Goal: Task Accomplishment & Management: Use online tool/utility

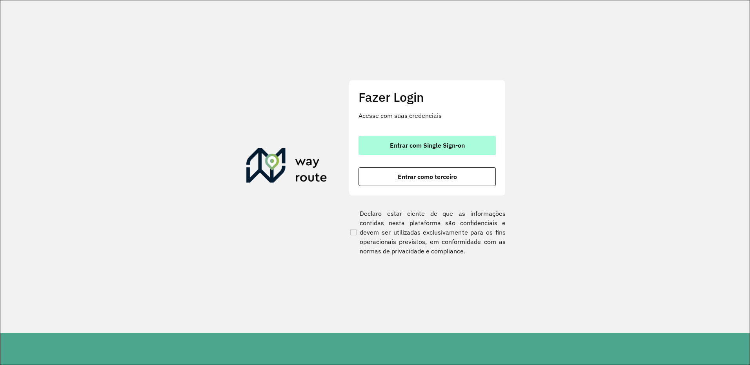
click at [448, 145] on span "Entrar com Single Sign-on" at bounding box center [427, 145] width 75 height 6
click at [480, 149] on button "Entrar com Single Sign-on" at bounding box center [426, 145] width 137 height 19
click at [430, 143] on span "Entrar com Single Sign-on" at bounding box center [427, 145] width 75 height 6
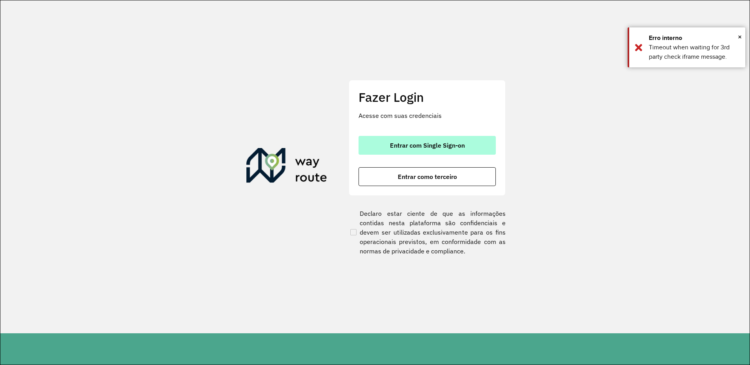
click at [430, 143] on span "Entrar com Single Sign-on" at bounding box center [427, 145] width 75 height 6
click at [404, 144] on span "Entrar com Single Sign-on" at bounding box center [427, 145] width 75 height 6
click at [412, 149] on span "Entrar com Single Sign-on" at bounding box center [427, 145] width 75 height 6
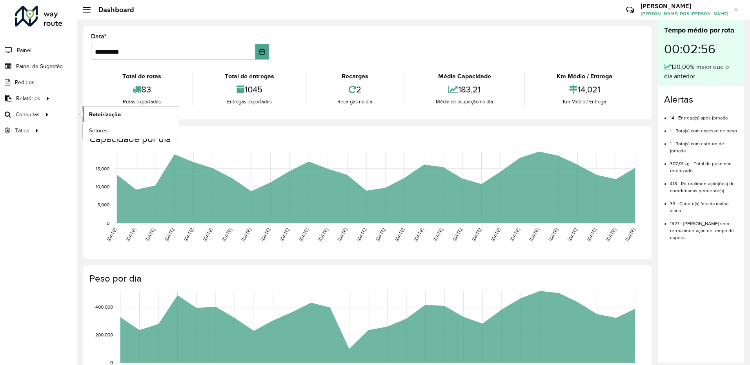
click at [118, 115] on span "Roteirização" at bounding box center [105, 115] width 32 height 8
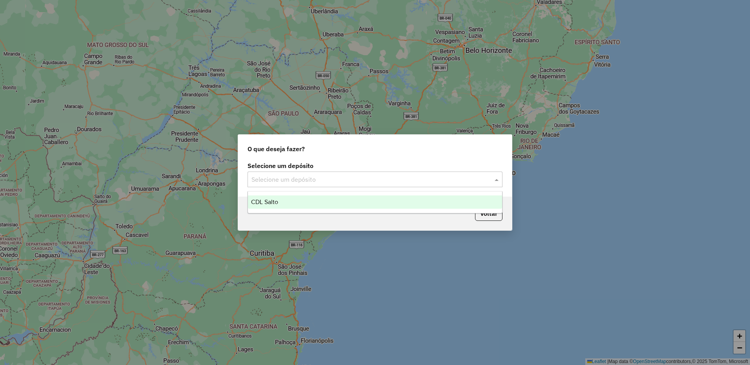
click at [304, 182] on input "text" at bounding box center [366, 179] width 231 height 9
click at [276, 199] on span "CDL Salto" at bounding box center [264, 202] width 27 height 7
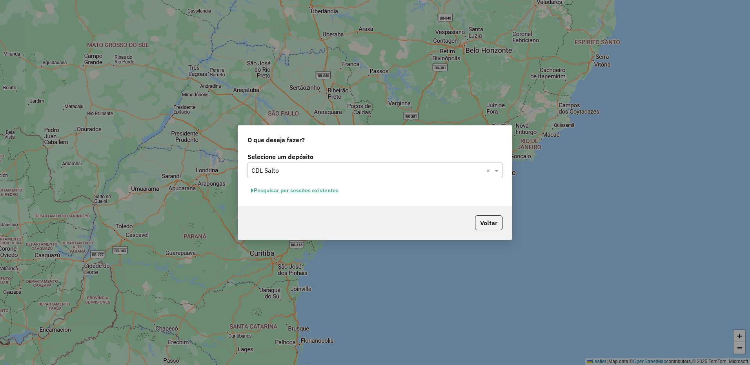
click at [267, 191] on button "Pesquisar por sessões existentes" at bounding box center [294, 191] width 94 height 12
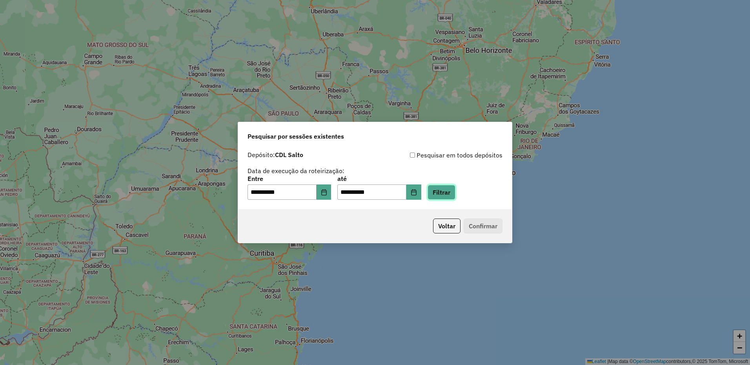
click at [448, 194] on button "Filtrar" at bounding box center [441, 192] width 28 height 15
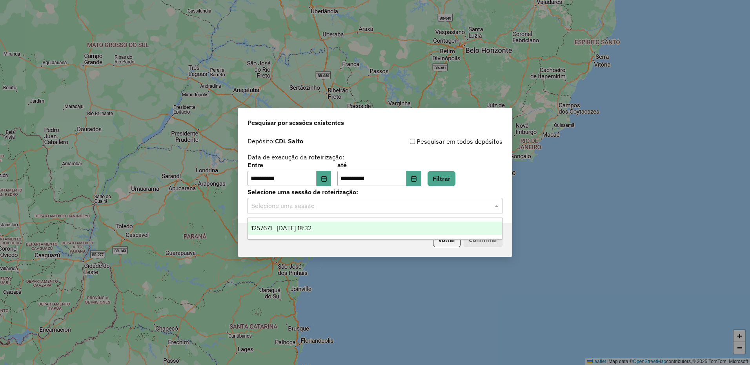
click at [291, 208] on input "text" at bounding box center [366, 205] width 231 height 9
click at [294, 228] on span "1257671 - 02/09/2025 18:32" at bounding box center [281, 228] width 60 height 7
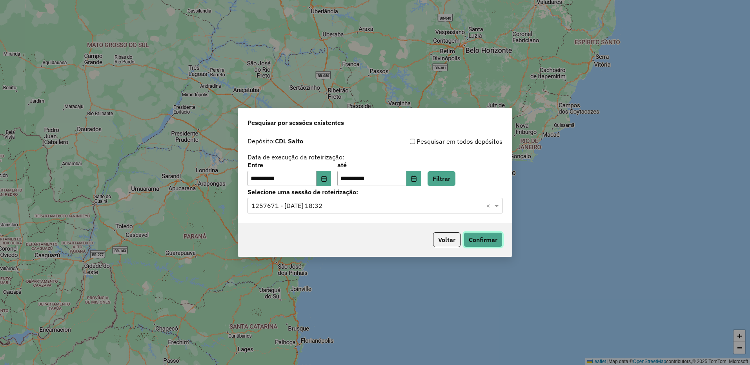
click at [488, 238] on button "Confirmar" at bounding box center [482, 239] width 39 height 15
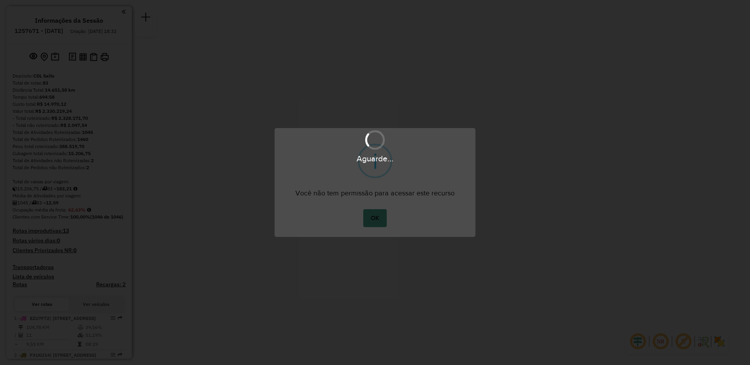
click at [369, 222] on button "OK" at bounding box center [374, 218] width 23 height 18
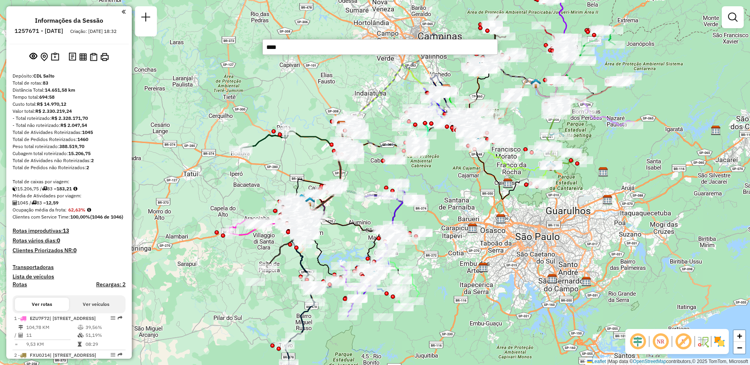
type input "*****"
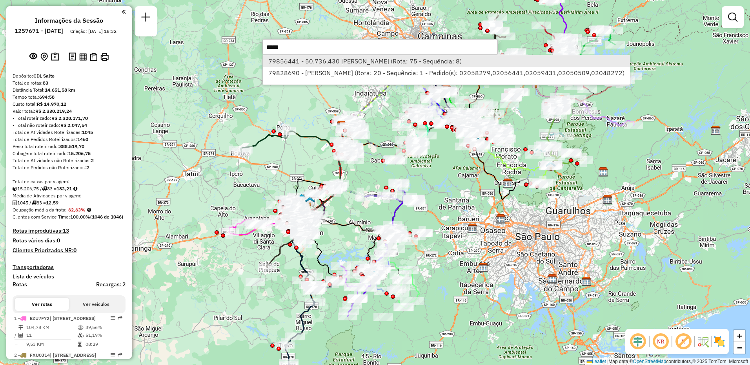
click at [296, 60] on li "79856441 - 50.736.430 [PERSON_NAME] (Rota: 75 - Sequência: 8)" at bounding box center [446, 61] width 367 height 12
select select "**********"
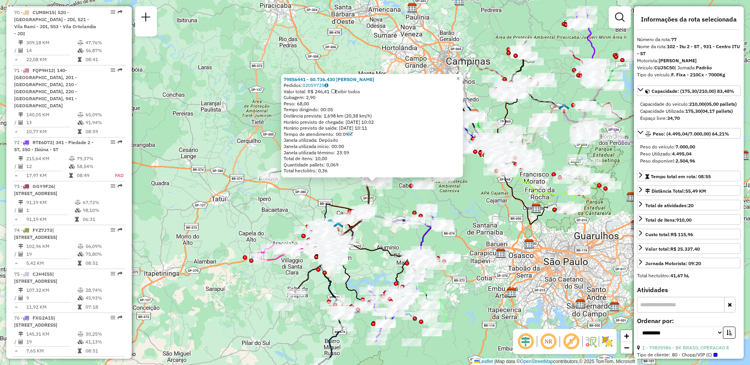
scroll to position [3719, 0]
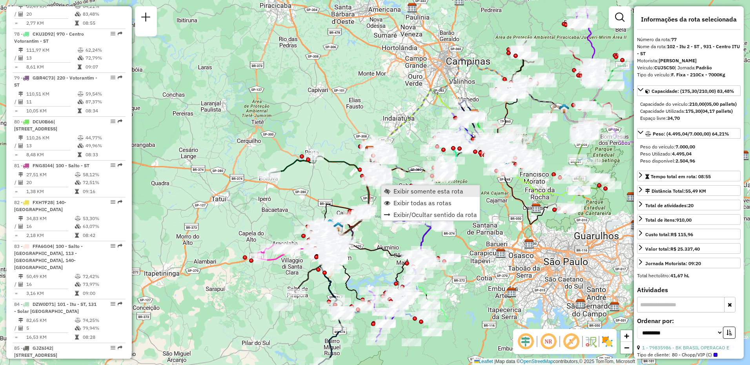
click at [416, 192] on span "Exibir somente esta rota" at bounding box center [428, 191] width 70 height 6
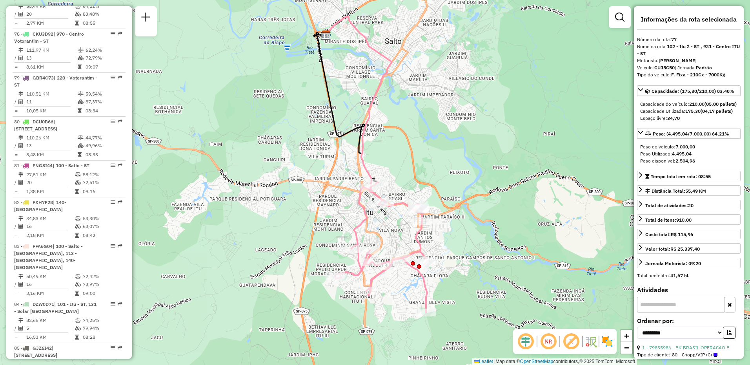
drag, startPoint x: 419, startPoint y: 194, endPoint x: 415, endPoint y: 176, distance: 18.5
click at [415, 176] on div "Janela de atendimento Grade de atendimento Capacidade Transportadoras Veículos …" at bounding box center [375, 182] width 750 height 365
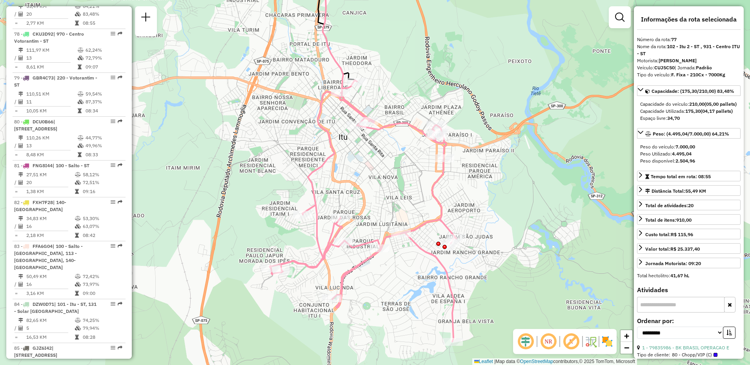
click at [445, 273] on icon at bounding box center [363, 210] width 186 height 261
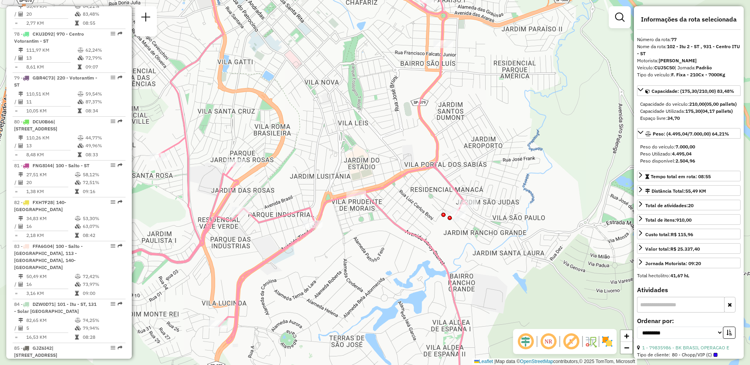
click at [434, 250] on icon at bounding box center [280, 183] width 373 height 438
click at [435, 249] on icon at bounding box center [280, 183] width 373 height 438
click at [434, 250] on icon at bounding box center [280, 183] width 373 height 438
click at [436, 156] on icon at bounding box center [280, 183] width 373 height 438
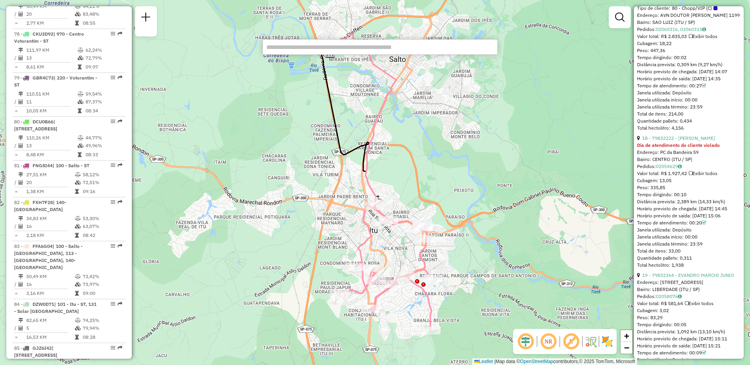
scroll to position [2346, 0]
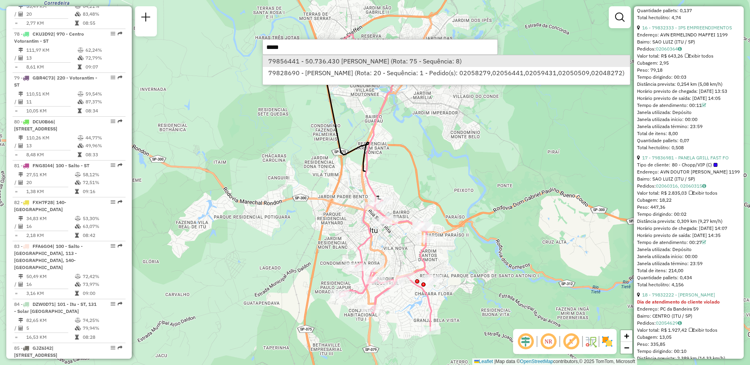
type input "*****"
click at [350, 64] on li "79856441 - 50.736.430 [PERSON_NAME] (Rota: 75 - Sequência: 8)" at bounding box center [446, 61] width 367 height 12
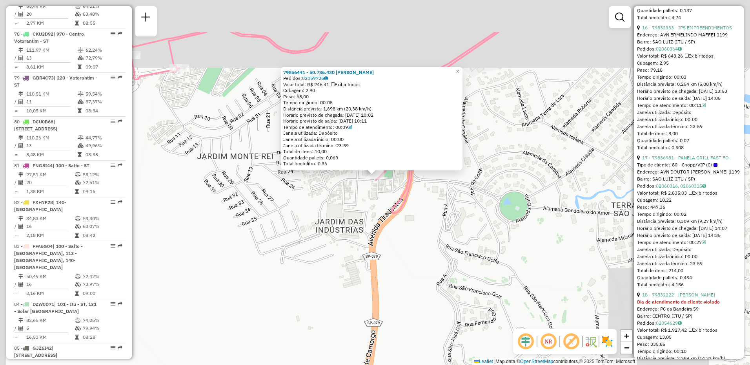
drag, startPoint x: 360, startPoint y: 140, endPoint x: 393, endPoint y: 214, distance: 80.7
click at [393, 214] on icon at bounding box center [490, 123] width 727 height 182
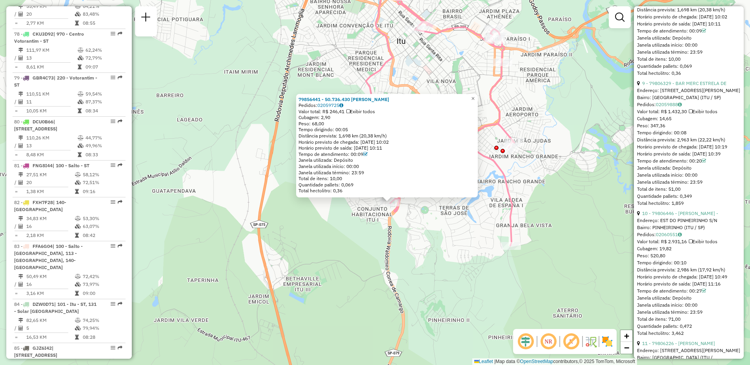
scroll to position [1170, 0]
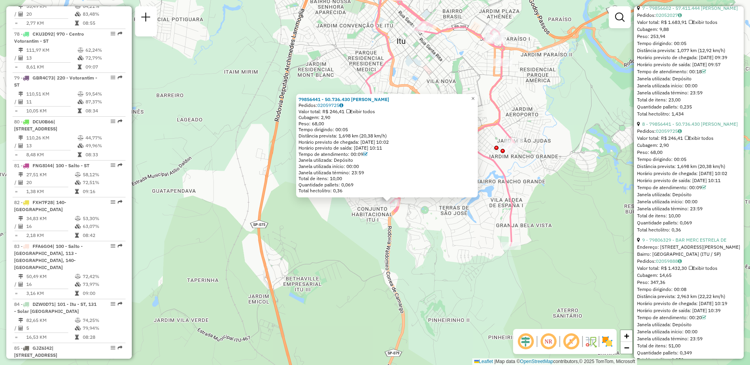
drag, startPoint x: 686, startPoint y: 223, endPoint x: 672, endPoint y: 222, distance: 14.1
click at [672, 163] on div "Tempo dirigindo: 00:05" at bounding box center [688, 159] width 103 height 7
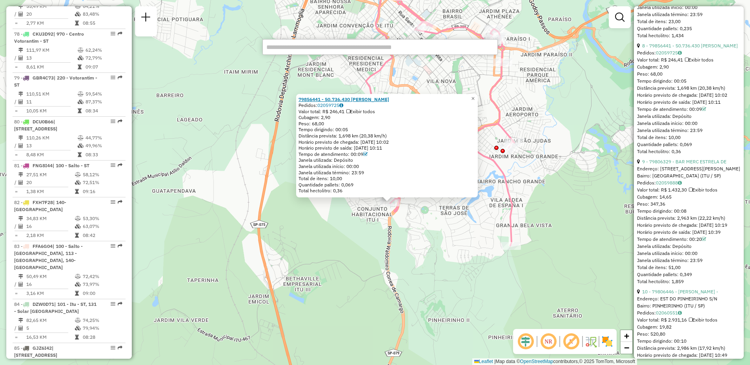
paste input "*****"
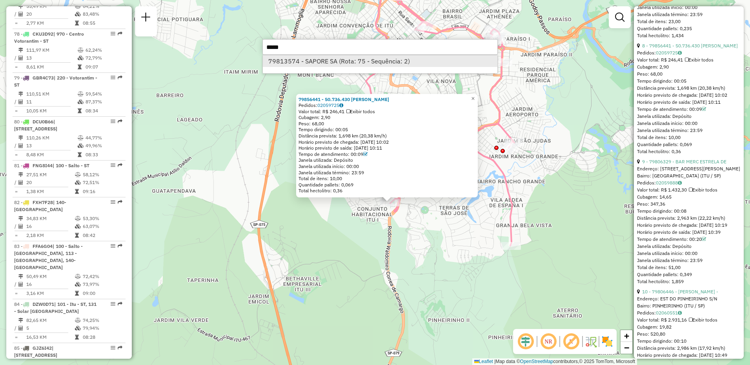
type input "*****"
click at [315, 62] on li "79813574 - SAPORE SA (Rota: 75 - Sequência: 2)" at bounding box center [380, 61] width 234 height 12
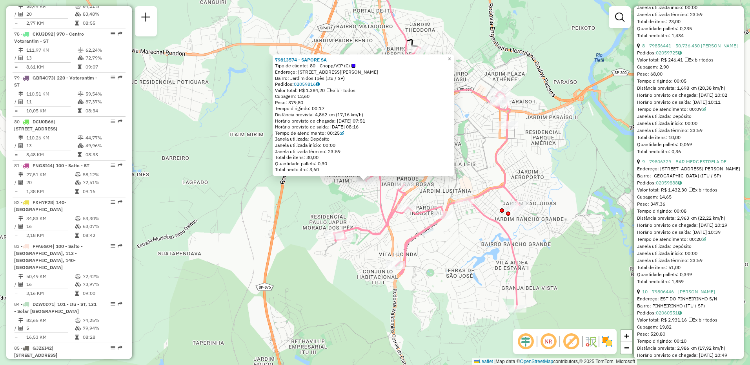
drag, startPoint x: 440, startPoint y: 261, endPoint x: 423, endPoint y: 268, distance: 18.6
click at [423, 268] on div "79813574 - SAPORE SA Tipo de cliente: 80 - Chopp/VIP (C) Endereço: [STREET_ADDR…" at bounding box center [375, 182] width 750 height 365
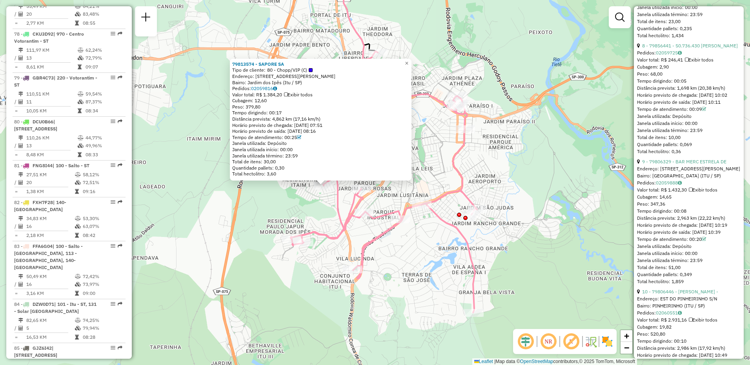
drag, startPoint x: 447, startPoint y: 241, endPoint x: 404, endPoint y: 246, distance: 42.9
click at [404, 246] on div "79813574 - SAPORE SA Tipo de cliente: 80 - Chopp/VIP (C) Endereço: [STREET_ADDR…" at bounding box center [375, 182] width 750 height 365
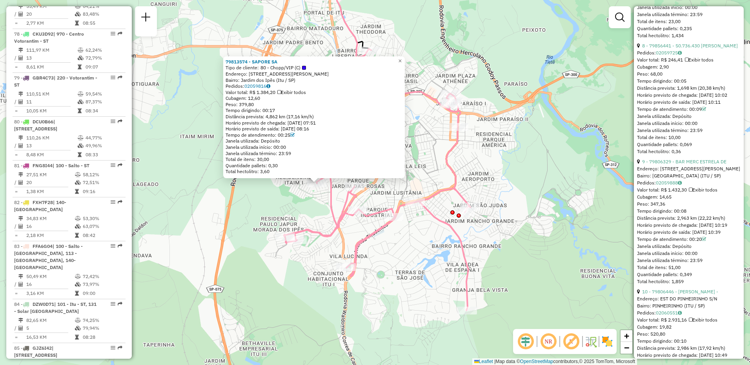
drag, startPoint x: 414, startPoint y: 272, endPoint x: 408, endPoint y: 269, distance: 7.1
click at [408, 269] on div "79813574 - SAPORE SA Tipo de cliente: 80 - Chopp/VIP (C) Endereço: [STREET_ADDR…" at bounding box center [375, 182] width 750 height 365
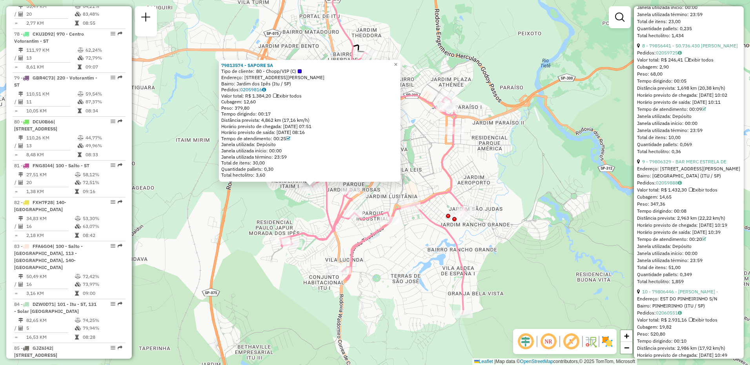
drag, startPoint x: 345, startPoint y: 243, endPoint x: 340, endPoint y: 246, distance: 5.6
click at [340, 246] on div "79813574 - SAPORE SA Tipo de cliente: 80 - Chopp/VIP (C) Endereço: [STREET_ADDR…" at bounding box center [375, 182] width 750 height 365
click at [397, 62] on span "×" at bounding box center [396, 64] width 4 height 7
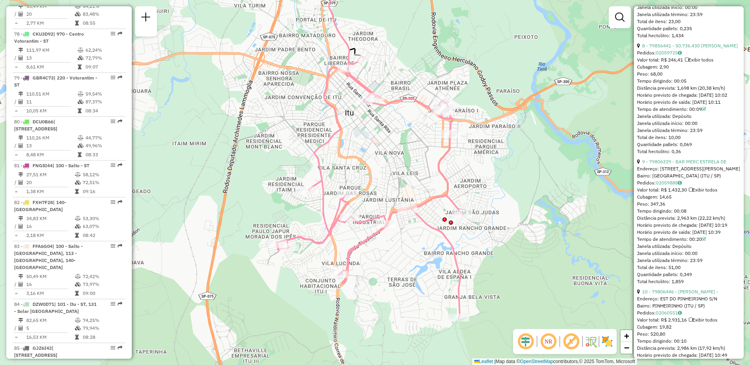
drag, startPoint x: 310, startPoint y: 219, endPoint x: 307, endPoint y: 223, distance: 5.0
click at [307, 223] on div "Janela de atendimento Grade de atendimento Capacidade Transportadoras Veículos …" at bounding box center [375, 182] width 750 height 365
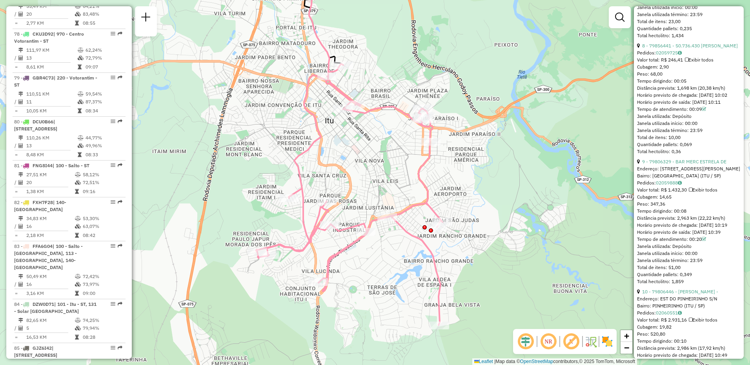
drag, startPoint x: 298, startPoint y: 209, endPoint x: 278, endPoint y: 216, distance: 21.5
click at [278, 216] on div "Janela de atendimento Grade de atendimento Capacidade Transportadoras Veículos …" at bounding box center [375, 182] width 750 height 365
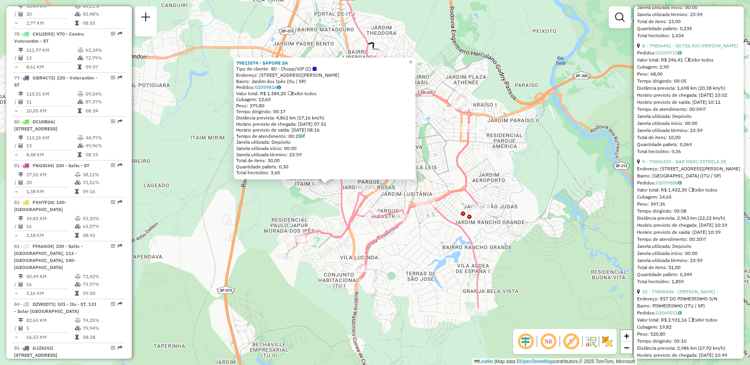
drag, startPoint x: 354, startPoint y: 208, endPoint x: 307, endPoint y: 210, distance: 47.5
click at [307, 210] on div "79813574 - SAPORE SA Tipo de cliente: 80 - Chopp/VIP (C) Endereço: [STREET_ADDR…" at bounding box center [375, 182] width 750 height 365
